Goal: Task Accomplishment & Management: Manage account settings

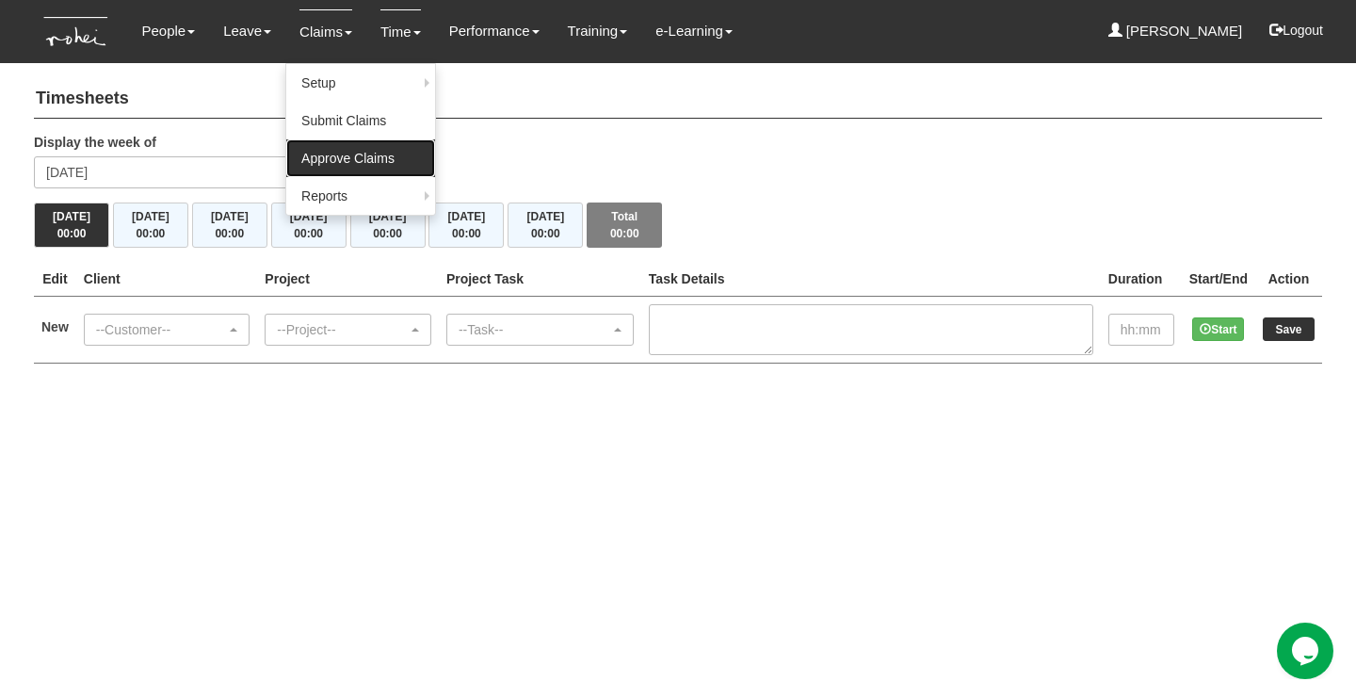
click at [322, 164] on link "Approve Claims" at bounding box center [360, 158] width 149 height 38
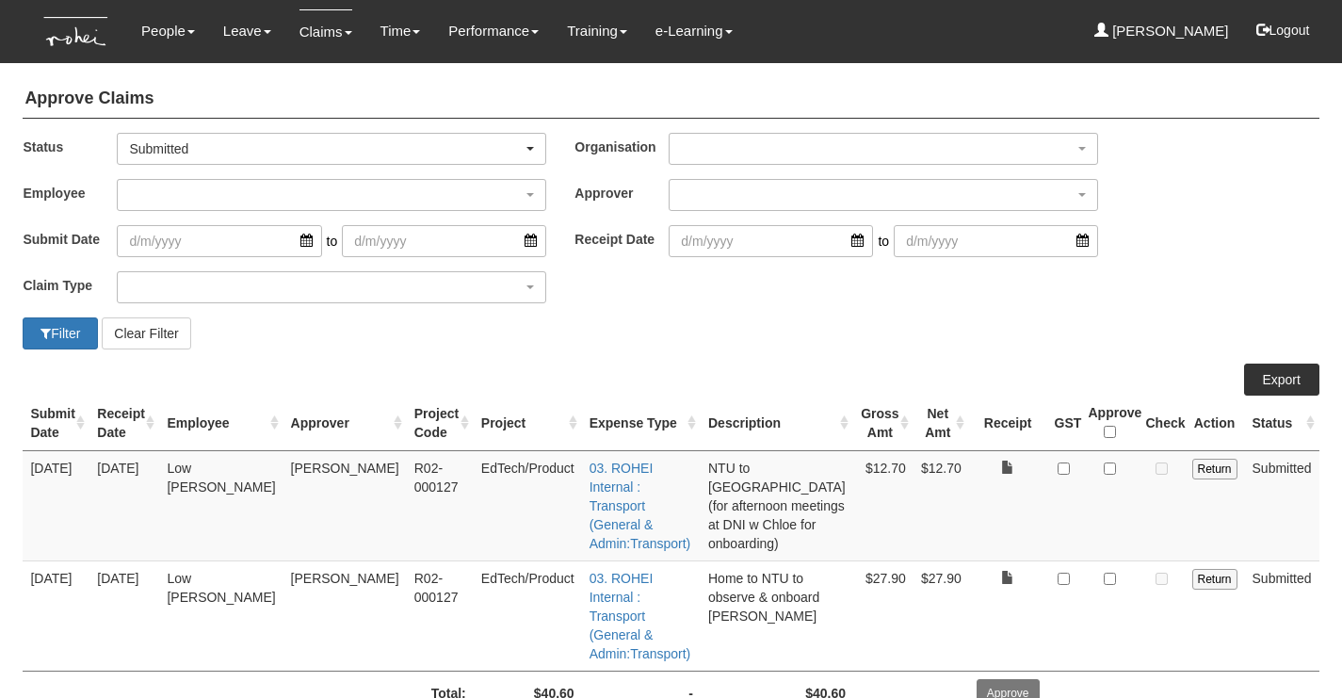
select select "50"
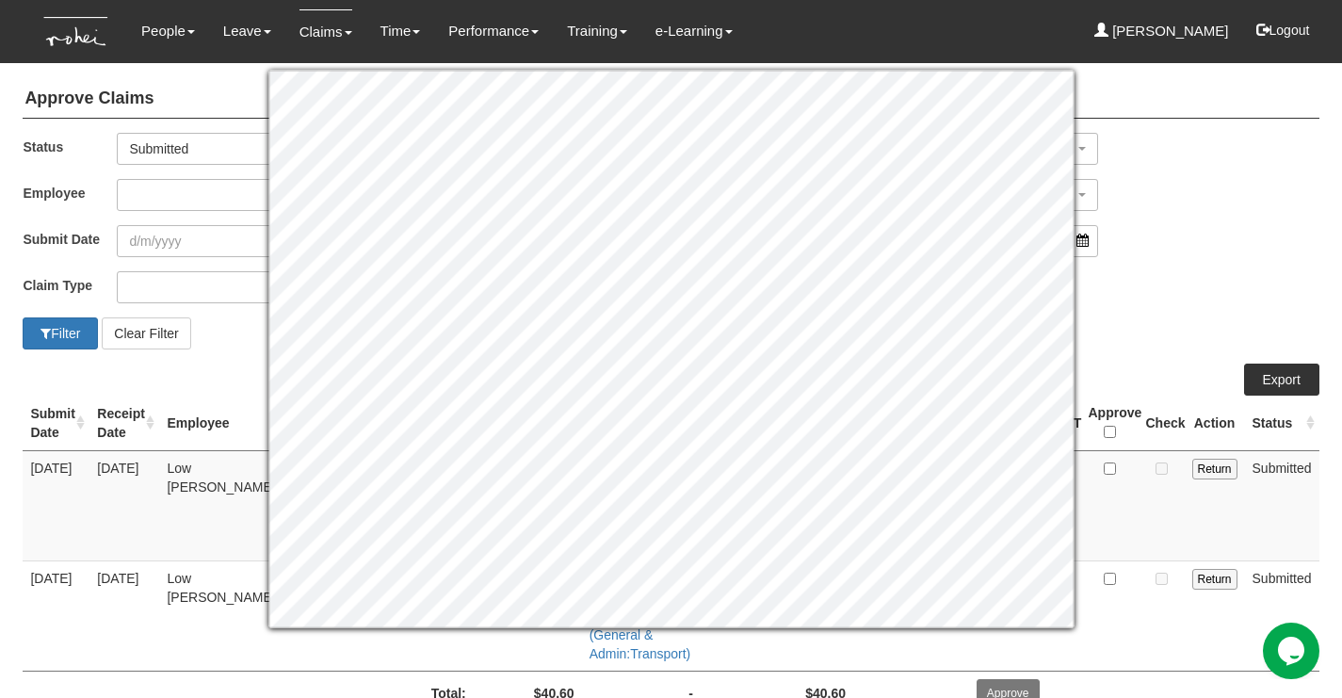
click at [1193, 266] on div "Submit Date to Receipt Date to" at bounding box center [670, 248] width 1324 height 46
click at [1182, 195] on div "Employee _Bhel Test Account _Staff Gracie Aaron Chow Abel Tan Abigail Shantini …" at bounding box center [670, 202] width 1324 height 46
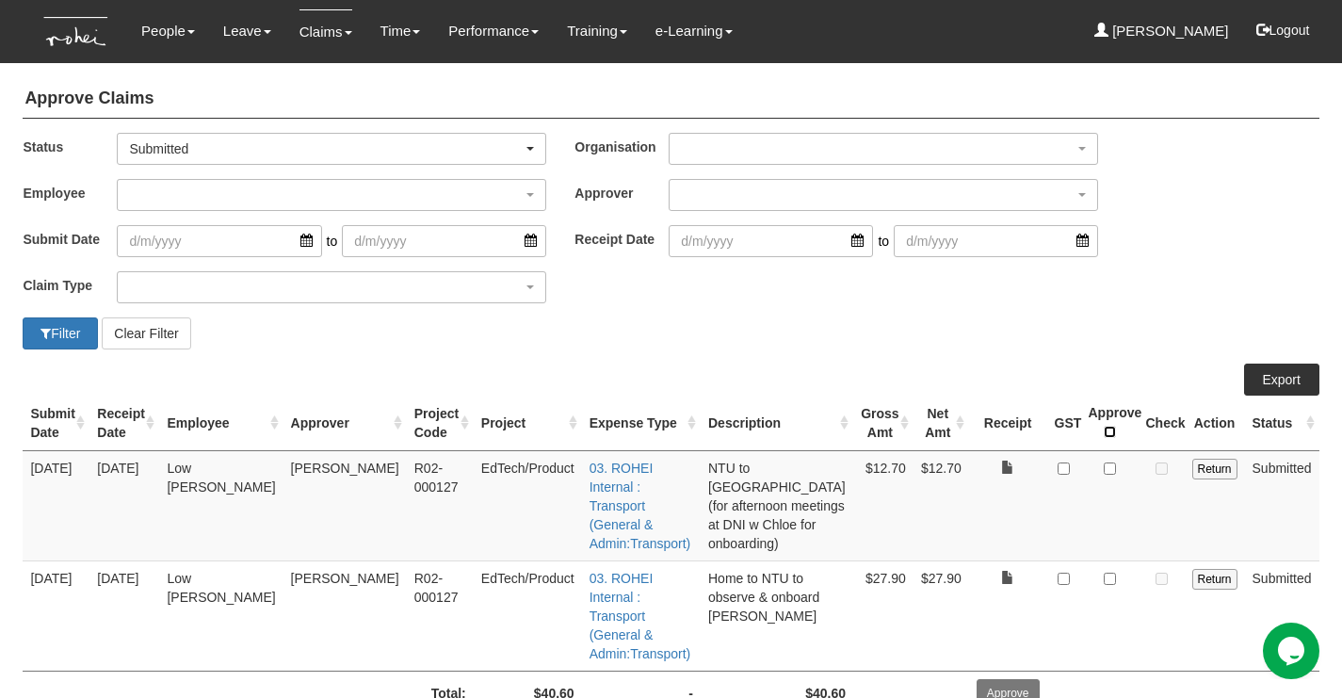
click at [1109, 426] on input "\a Approve\a \a \a" at bounding box center [1110, 432] width 12 height 12
checkbox input "true"
click at [1013, 679] on input "Approve" at bounding box center [1008, 693] width 63 height 28
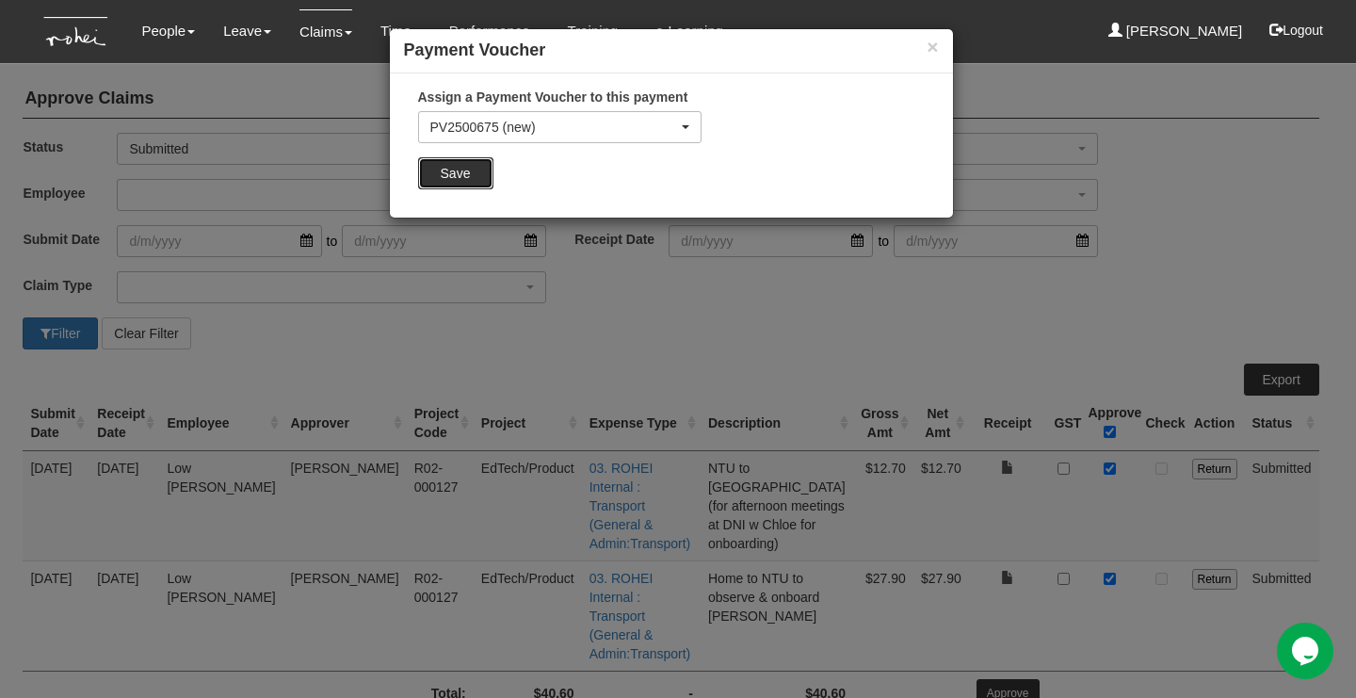
click at [469, 171] on input "Save" at bounding box center [455, 173] width 75 height 32
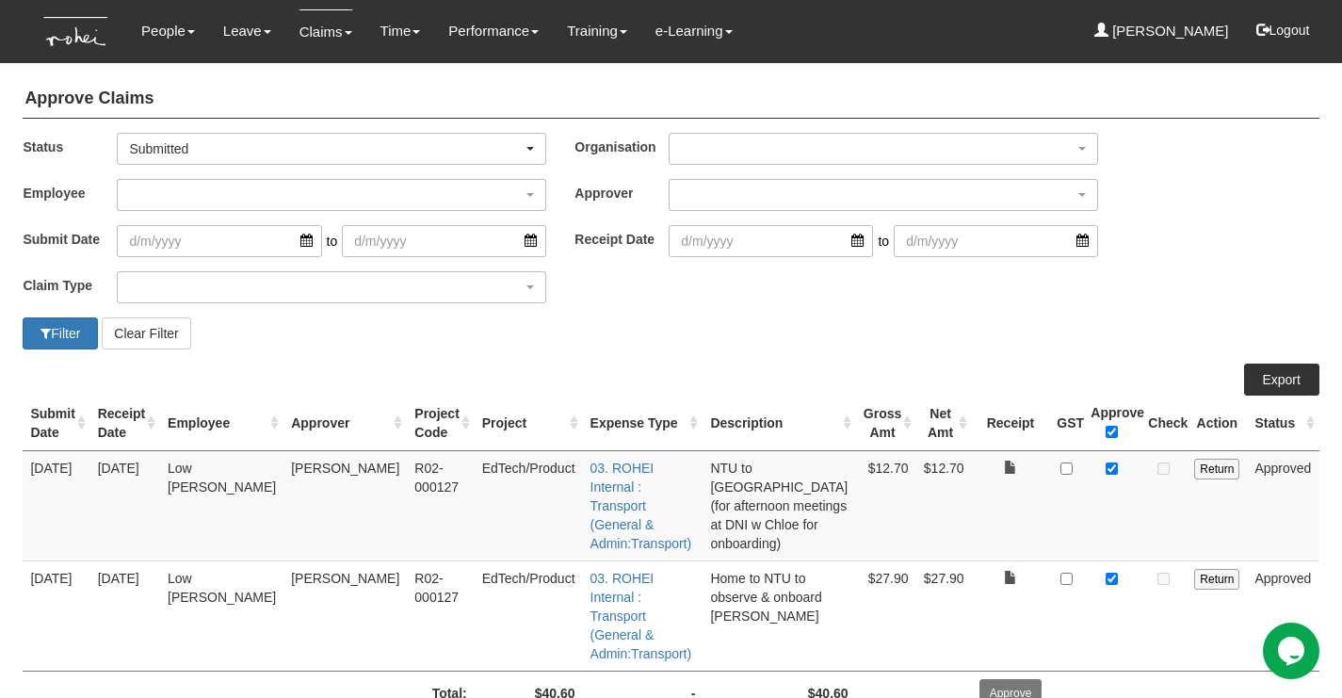
click at [1125, 305] on div "Claim Type (01) Personal Reimbursement (02) Advance Disbursement (03) Daniel's …" at bounding box center [670, 294] width 1324 height 46
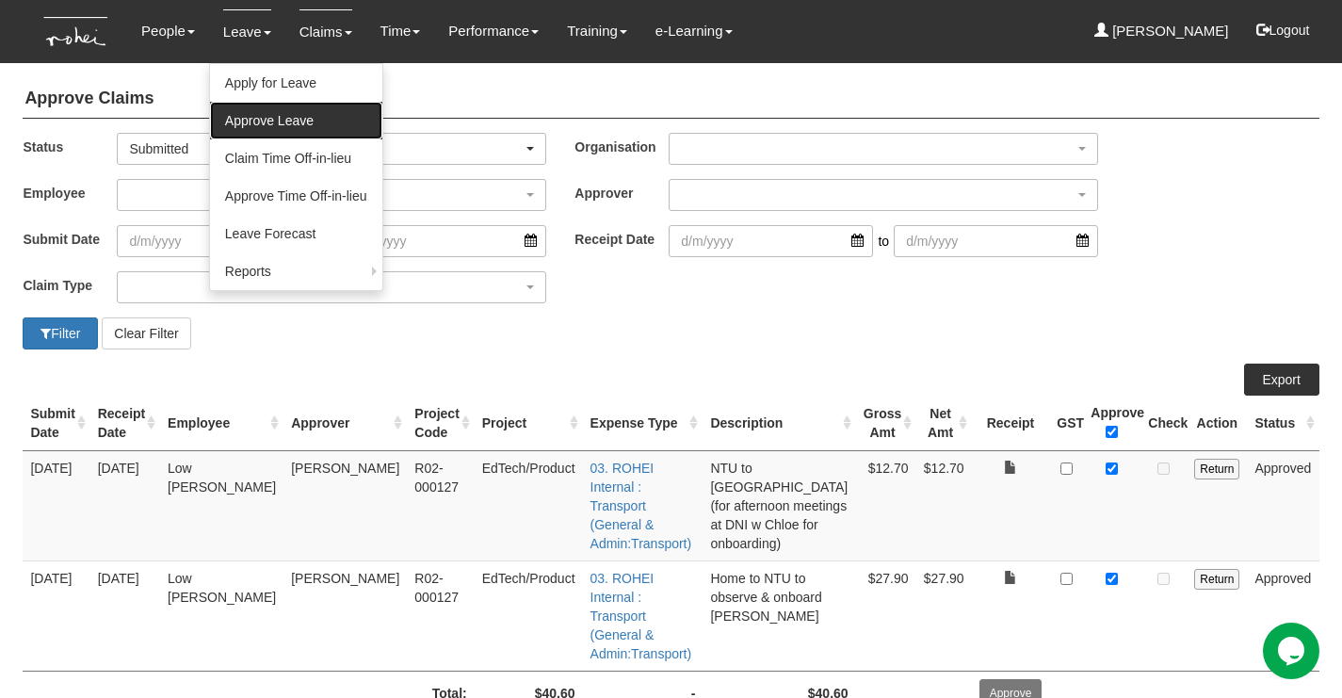
click at [289, 122] on link "Approve Leave" at bounding box center [296, 121] width 172 height 38
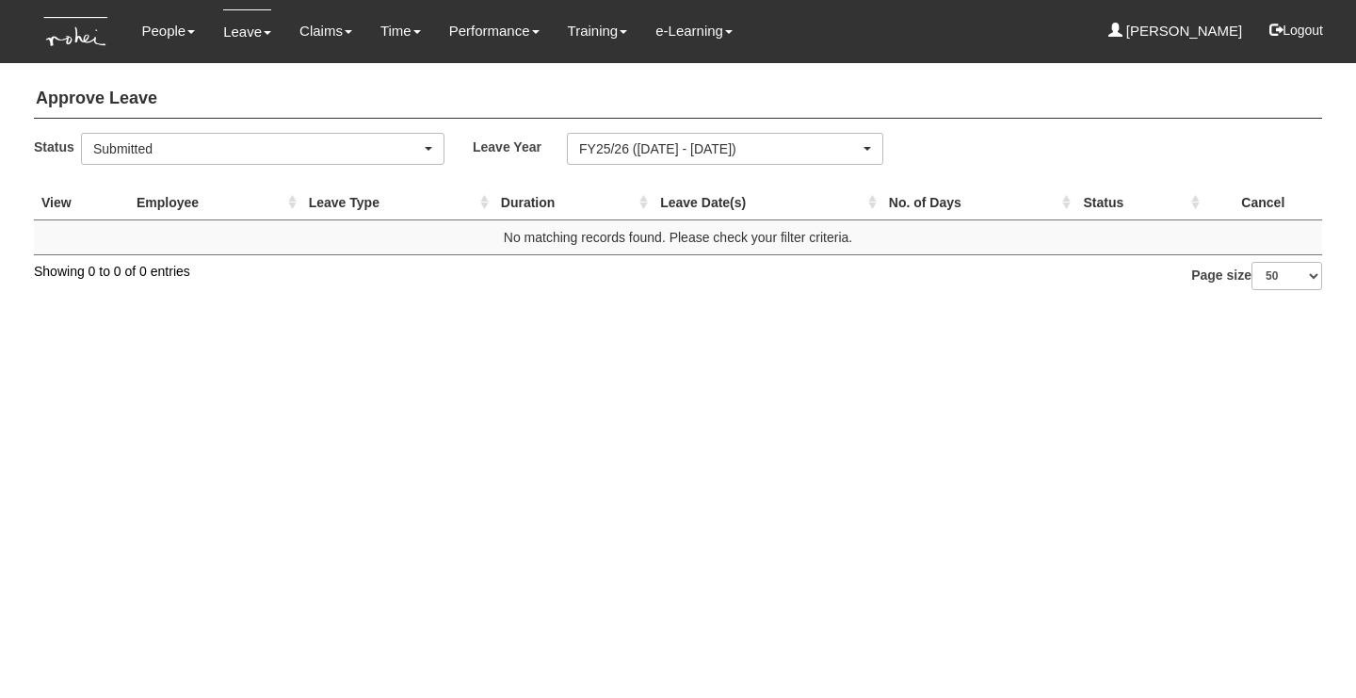
select select "50"
